Goal: Communication & Community: Answer question/provide support

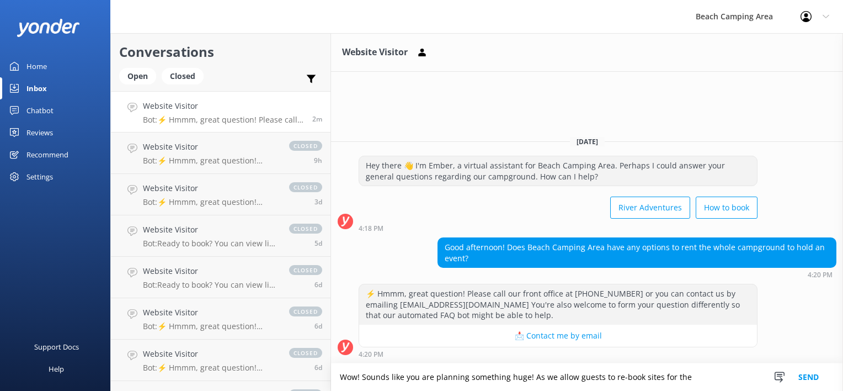
click at [482, 290] on div "⚡ Hmmm, great question! Please call our front office at [PHONE_NUMBER] or you c…" at bounding box center [558, 304] width 398 height 40
click at [695, 373] on textarea "Wow! Sounds like you are planning something huge! As we allow guests to re-book…" at bounding box center [587, 377] width 512 height 28
type textarea "W"
click at [212, 113] on div "Website Visitor Bot: ⚡ Hmmm, great question! Please call our front office at [P…" at bounding box center [223, 112] width 161 height 24
click at [375, 382] on textarea at bounding box center [587, 377] width 512 height 27
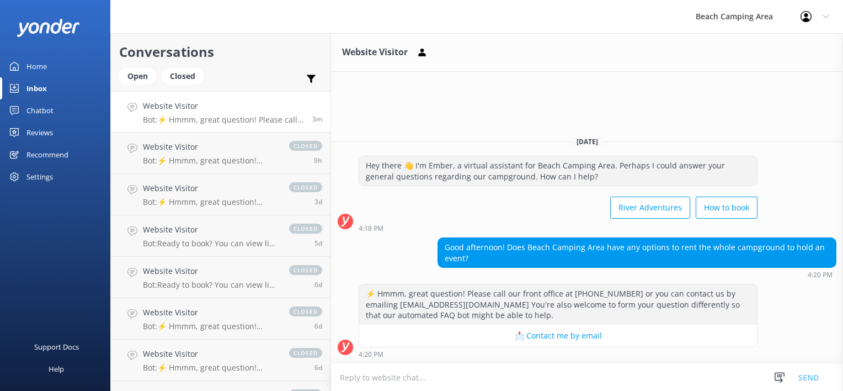
click at [380, 380] on textarea at bounding box center [587, 377] width 512 height 27
type textarea "We do not as there is never a time during the season that we are empty. Thanks …"
click at [812, 380] on button "Send" at bounding box center [808, 377] width 41 height 28
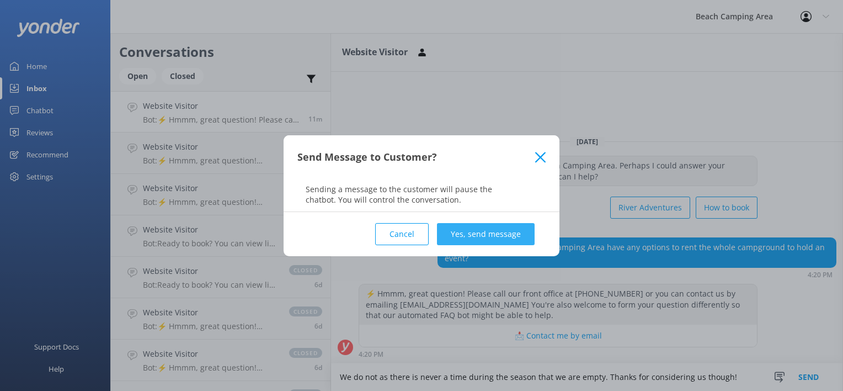
click at [510, 237] on button "Yes, send message" at bounding box center [486, 234] width 98 height 22
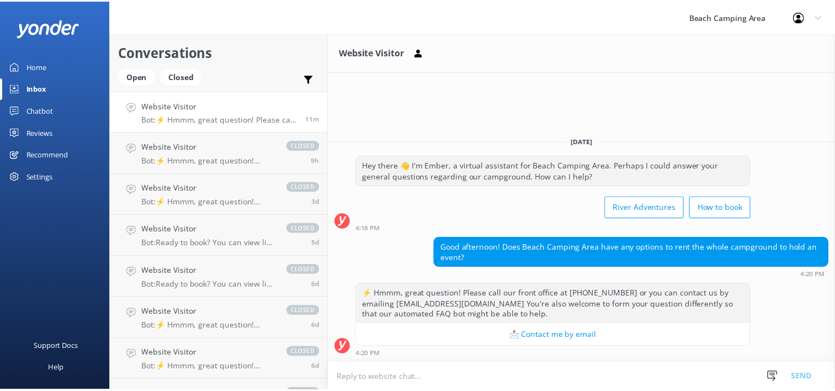
scroll to position [26, 0]
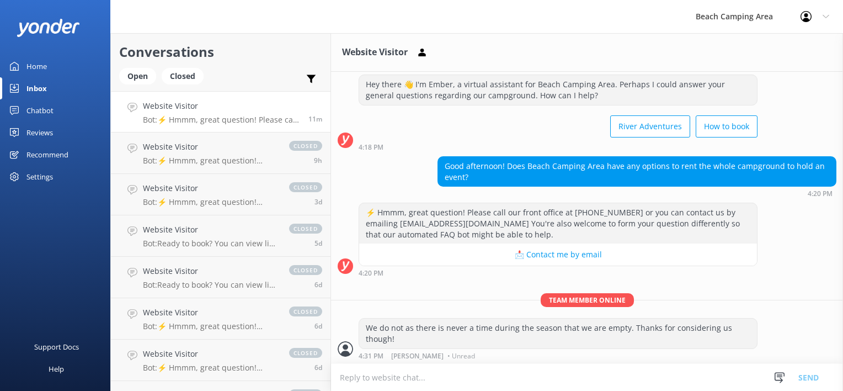
click at [26, 63] on div "Home" at bounding box center [36, 66] width 20 height 22
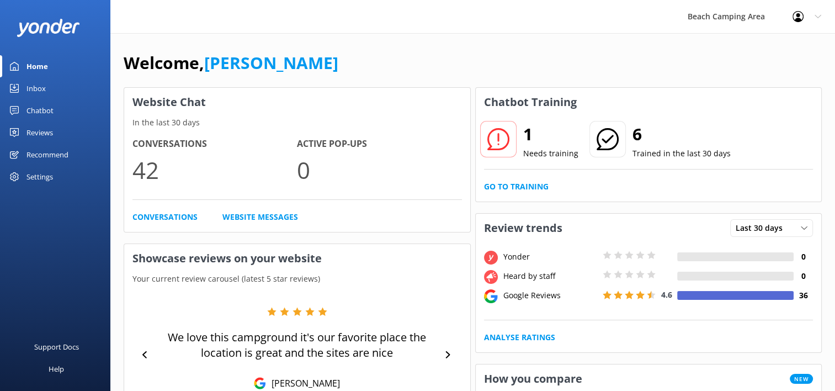
click at [40, 114] on div "Chatbot" at bounding box center [39, 110] width 27 height 22
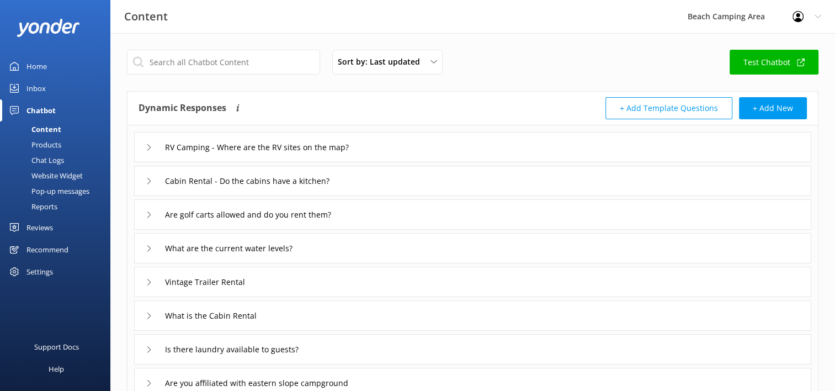
click at [34, 161] on div "Chat Logs" at bounding box center [35, 159] width 57 height 15
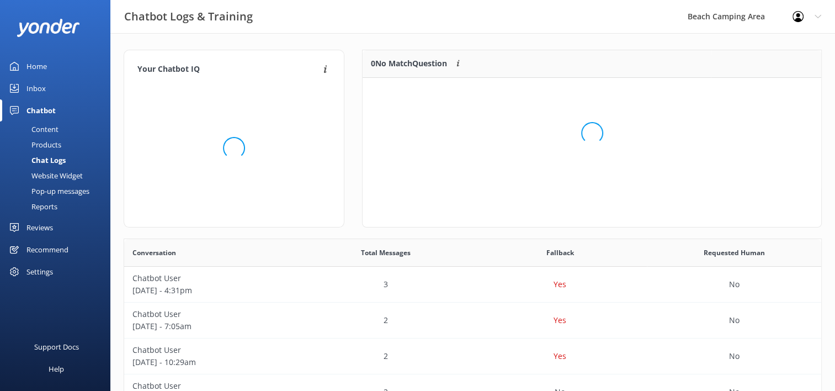
scroll to position [9, 9]
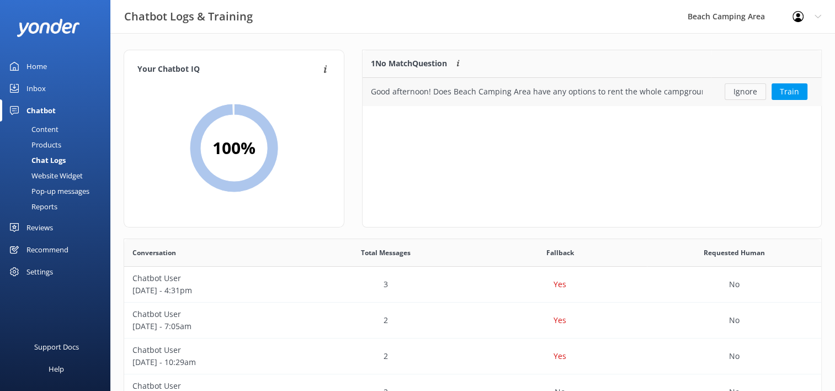
click at [746, 89] on button "Ignore" at bounding box center [744, 91] width 41 height 17
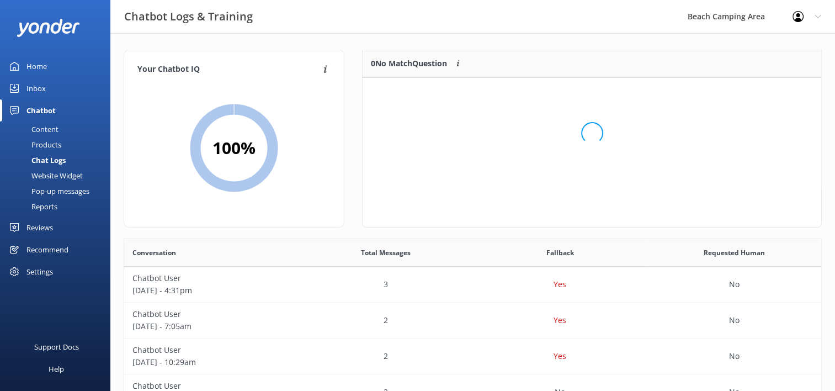
scroll to position [129, 450]
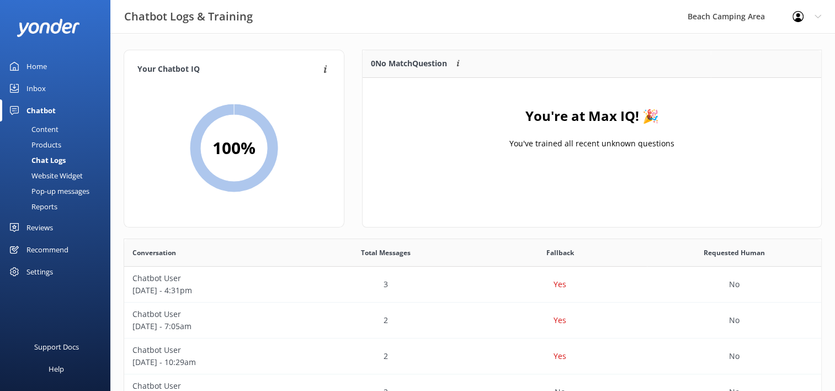
click at [42, 60] on div "Home" at bounding box center [36, 66] width 20 height 22
